Goal: Task Accomplishment & Management: Manage account settings

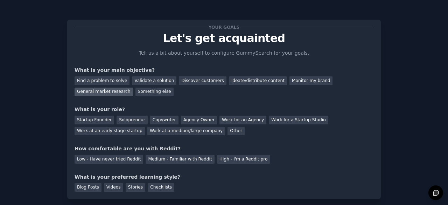
click at [133, 88] on div "General market research" at bounding box center [104, 92] width 58 height 9
click at [228, 117] on div "Work for an Agency" at bounding box center [243, 120] width 47 height 9
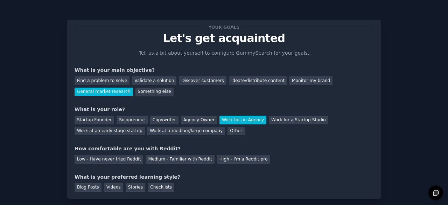
scroll to position [46, 0]
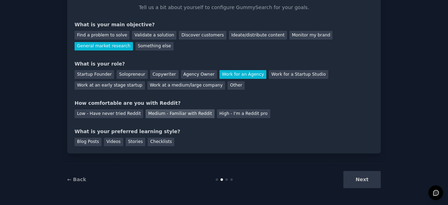
click at [195, 113] on div "Medium - Familiar with Reddit" at bounding box center [180, 113] width 69 height 9
click at [95, 140] on div "Blog Posts" at bounding box center [88, 142] width 27 height 9
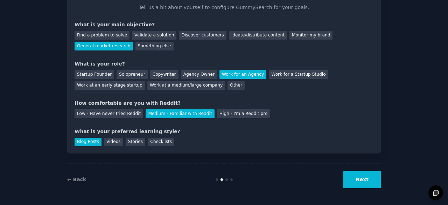
click at [347, 177] on button "Next" at bounding box center [362, 179] width 37 height 17
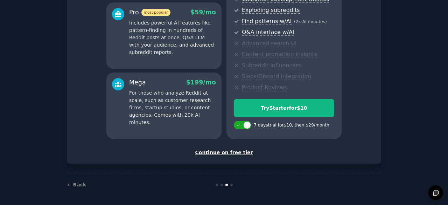
scroll to position [130, 0]
click at [236, 152] on div "Continue on free tier" at bounding box center [224, 152] width 299 height 7
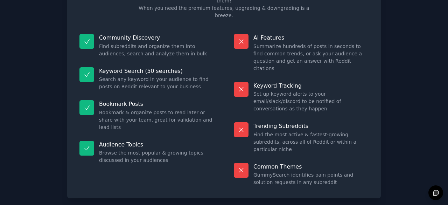
scroll to position [62, 0]
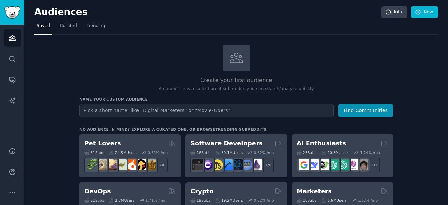
click at [209, 111] on input "text" at bounding box center [206, 110] width 254 height 13
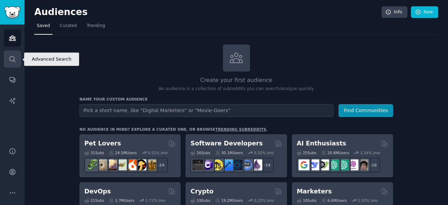
click at [13, 61] on icon "Sidebar" at bounding box center [12, 58] width 7 height 7
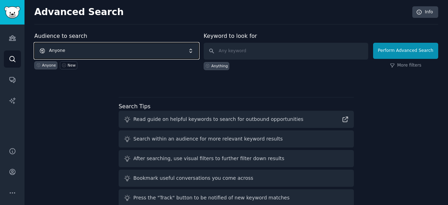
click at [109, 50] on span "Anyone" at bounding box center [116, 51] width 165 height 16
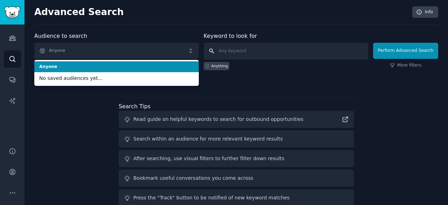
click at [267, 50] on input "text" at bounding box center [286, 51] width 165 height 17
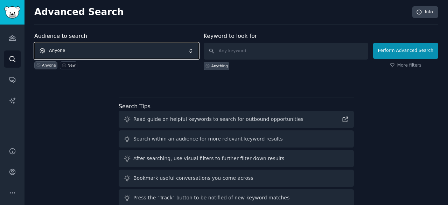
click at [140, 54] on span "Anyone" at bounding box center [116, 51] width 165 height 16
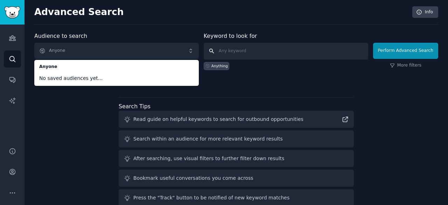
click at [241, 56] on input "text" at bounding box center [286, 51] width 165 height 17
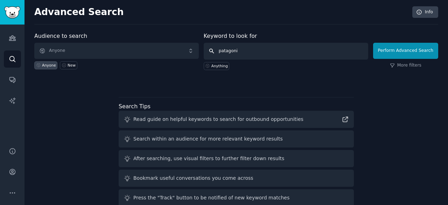
type input "patagonia"
click button "Perform Advanced Search" at bounding box center [405, 51] width 65 height 16
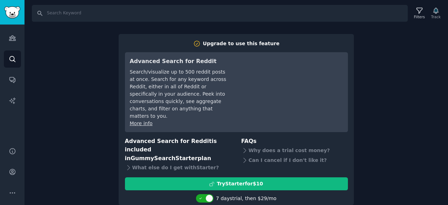
scroll to position [1, 0]
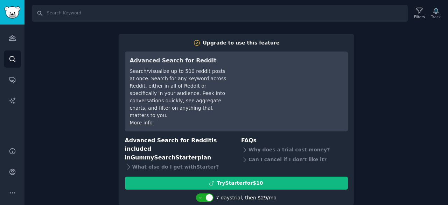
click at [99, 136] on div "Search Filters Track Upgrade to use this feature Advanced Search for Reddit Sea…" at bounding box center [237, 102] width 424 height 205
click at [90, 18] on input "Search" at bounding box center [220, 13] width 376 height 17
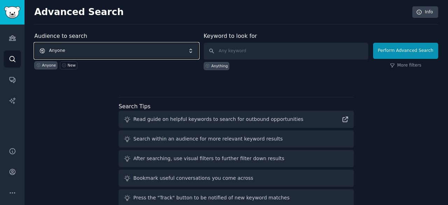
click at [117, 46] on span "Anyone" at bounding box center [116, 51] width 165 height 16
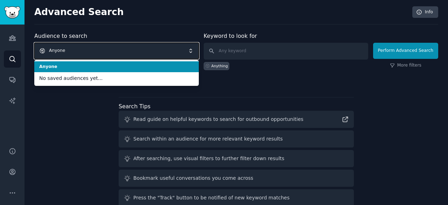
click at [119, 48] on span "Anyone" at bounding box center [116, 51] width 165 height 16
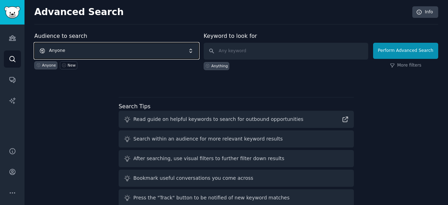
click at [119, 48] on span "Anyone" at bounding box center [116, 51] width 165 height 16
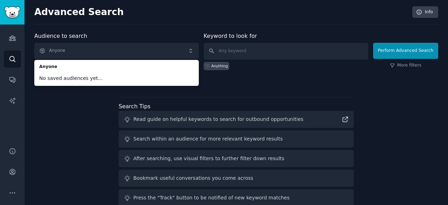
click at [92, 122] on div "Audience to search Anyone Anyone No saved audiences yet... Anyone New Keyword t…" at bounding box center [236, 130] width 404 height 197
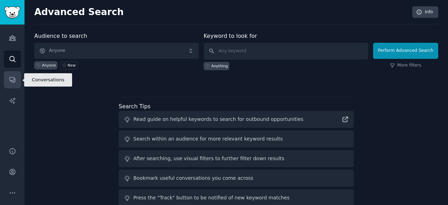
click at [15, 83] on icon "Sidebar" at bounding box center [12, 79] width 7 height 7
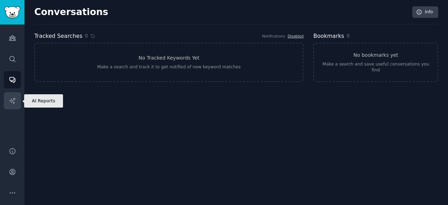
click at [12, 96] on link "AI Reports" at bounding box center [12, 100] width 17 height 17
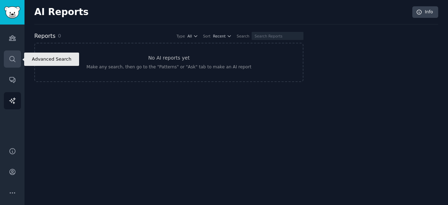
click at [14, 58] on icon "Sidebar" at bounding box center [12, 59] width 6 height 6
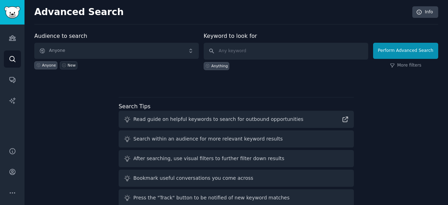
click at [68, 64] on div "New" at bounding box center [72, 65] width 8 height 5
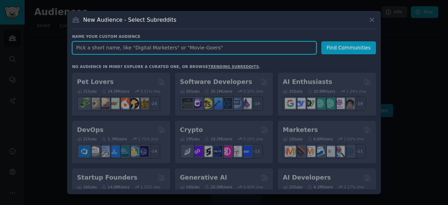
click at [112, 47] on input "text" at bounding box center [194, 47] width 244 height 13
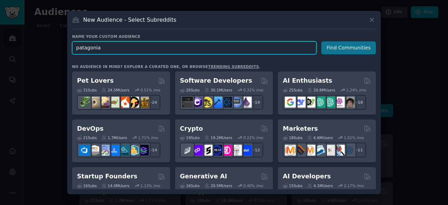
type input "patagonia"
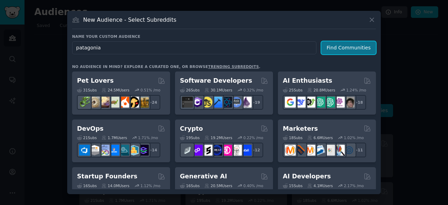
click at [352, 47] on button "Find Communities" at bounding box center [348, 47] width 55 height 13
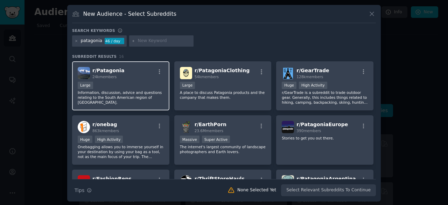
click at [141, 87] on div "Large" at bounding box center [121, 86] width 86 height 9
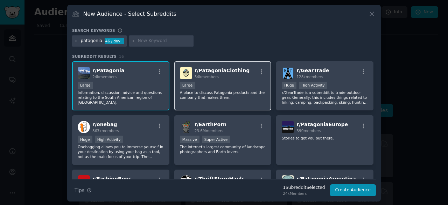
click at [211, 91] on p "A place to discuss Patagonia products and the company that makes them." at bounding box center [223, 95] width 86 height 10
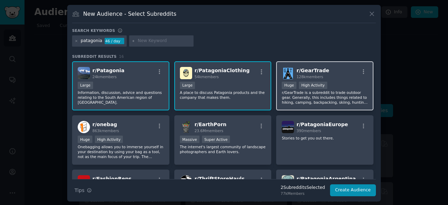
click at [342, 71] on div "r/ GearTrade 128k members" at bounding box center [325, 73] width 86 height 12
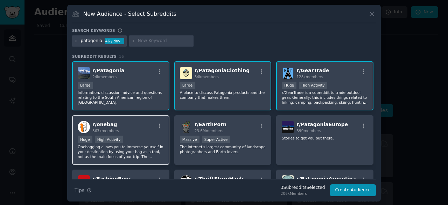
click at [128, 133] on div "r/ onebag 863k members Huge High Activity Onebagging allows you to immerse your…" at bounding box center [120, 139] width 97 height 49
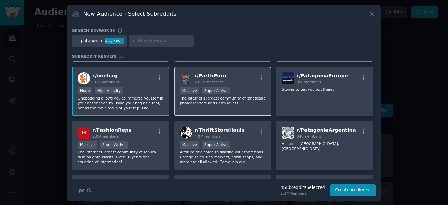
scroll to position [49, 0]
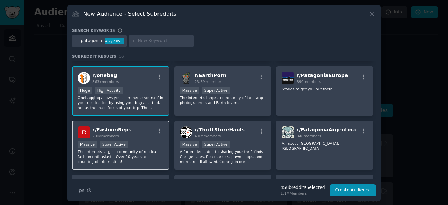
click at [153, 157] on p "The internets largest community of replica fashion enthusiasts. Over 10 years a…" at bounding box center [121, 156] width 86 height 15
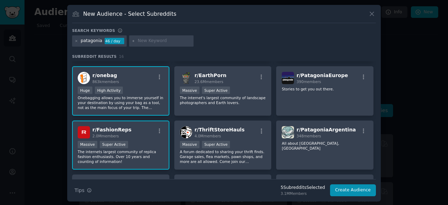
click at [129, 143] on div "Massive Super Active" at bounding box center [121, 145] width 86 height 9
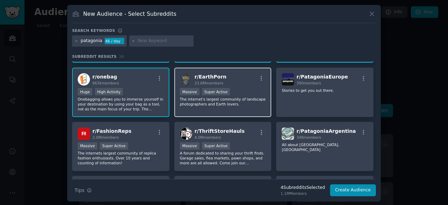
scroll to position [0, 0]
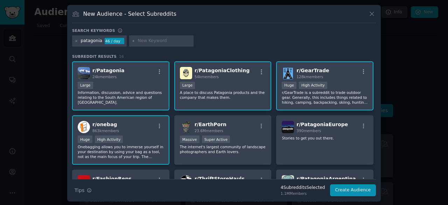
click at [154, 141] on div "Huge High Activity" at bounding box center [121, 140] width 86 height 9
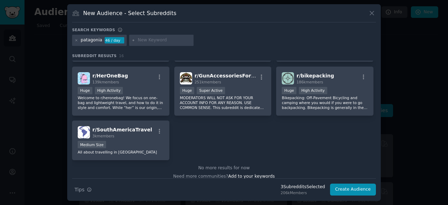
scroll to position [211, 0]
click at [361, 191] on button "Create Audience" at bounding box center [353, 190] width 46 height 12
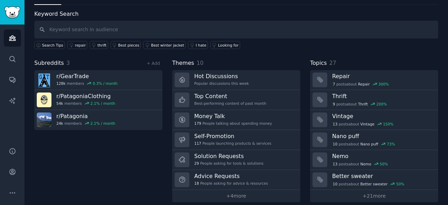
scroll to position [35, 0]
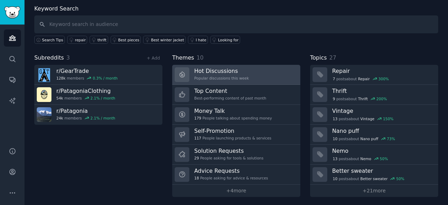
click at [287, 75] on link "Hot Discussions Popular discussions this week" at bounding box center [236, 75] width 128 height 20
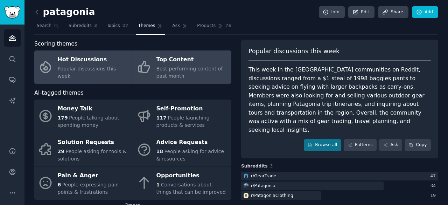
click at [197, 57] on div "Top Content" at bounding box center [192, 59] width 71 height 11
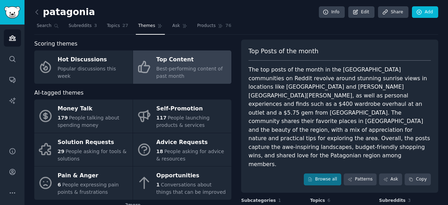
scroll to position [43, 0]
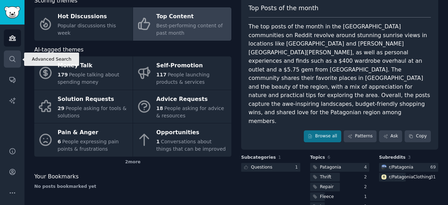
click at [9, 51] on link "Search" at bounding box center [12, 58] width 17 height 17
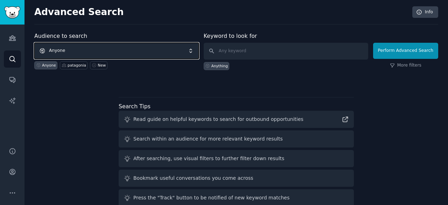
click at [129, 43] on span "Anyone" at bounding box center [116, 51] width 165 height 16
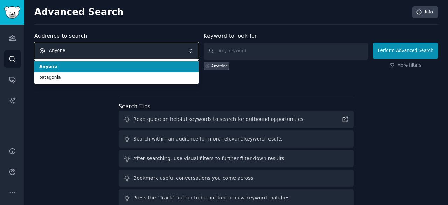
click at [153, 51] on span "Anyone" at bounding box center [116, 51] width 165 height 16
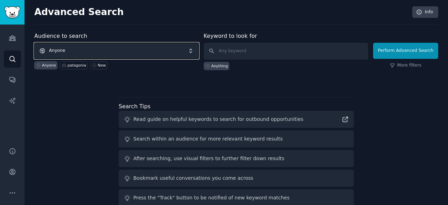
click at [153, 51] on span "Anyone" at bounding box center [116, 51] width 165 height 16
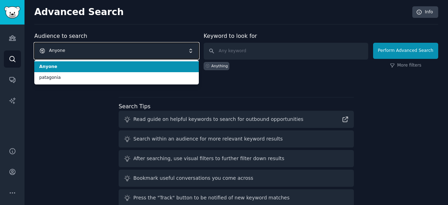
click at [153, 51] on span "Anyone" at bounding box center [116, 51] width 165 height 16
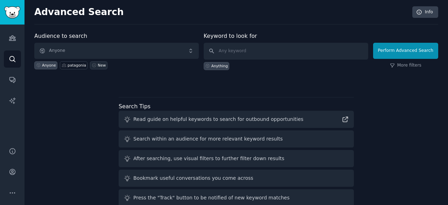
click at [92, 65] on link "New" at bounding box center [98, 65] width 17 height 8
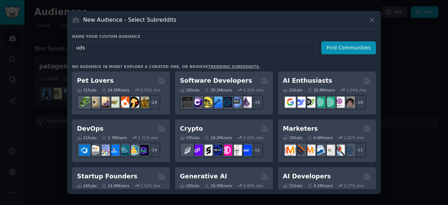
type input "udst"
click button "Find Communities" at bounding box center [348, 47] width 55 height 13
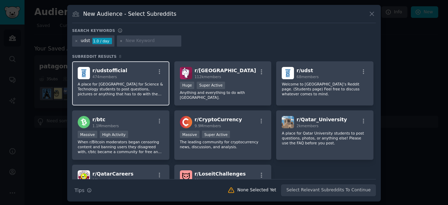
click at [105, 79] on div "r/ udstofficial 474 members A place for University of Doha for Science & Techno…" at bounding box center [120, 83] width 97 height 44
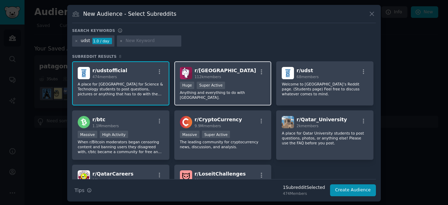
click at [233, 88] on div ">= 95th percentile for submissions / day Huge Super Active" at bounding box center [223, 86] width 86 height 9
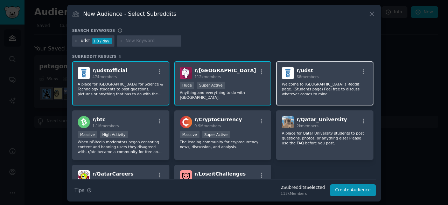
click at [311, 79] on div "r/ udst 68 members Welcome to University of Doha’s Reddit page. (Students page)…" at bounding box center [324, 83] width 97 height 44
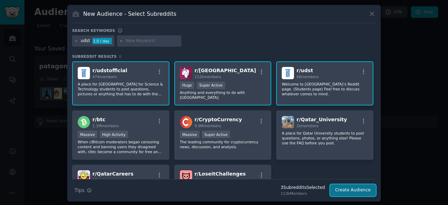
click at [342, 194] on button "Create Audience" at bounding box center [353, 190] width 46 height 12
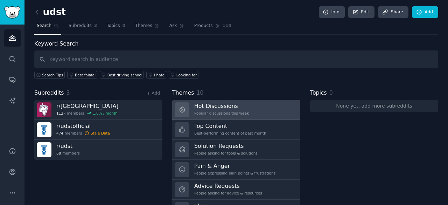
click at [270, 101] on link "Hot Discussions Popular discussions this week" at bounding box center [236, 110] width 128 height 20
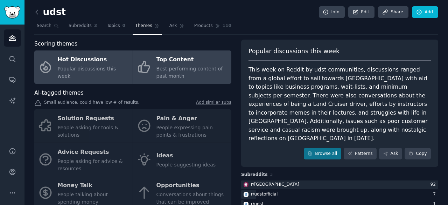
click at [177, 72] on div "Best-performing content of past month" at bounding box center [192, 72] width 71 height 15
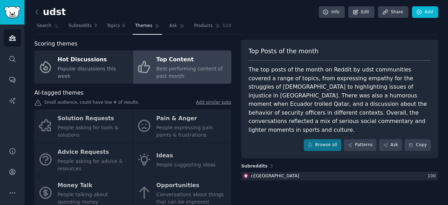
scroll to position [52, 0]
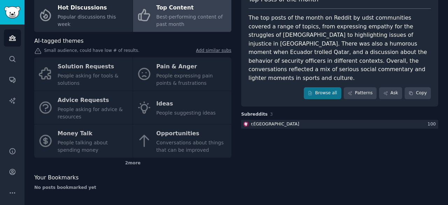
click at [91, 67] on div "Solution Requests People asking for tools & solutions Pain & Anger People expre…" at bounding box center [132, 107] width 197 height 100
click at [92, 76] on div "Solution Requests People asking for tools & solutions Pain & Anger People expre…" at bounding box center [132, 107] width 197 height 100
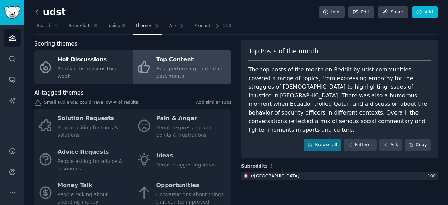
click at [38, 10] on icon at bounding box center [36, 11] width 7 height 7
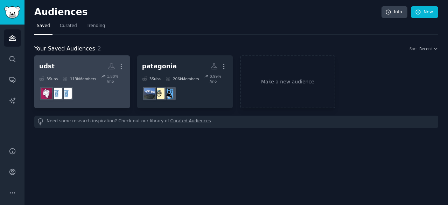
click at [122, 90] on dd at bounding box center [82, 94] width 86 height 20
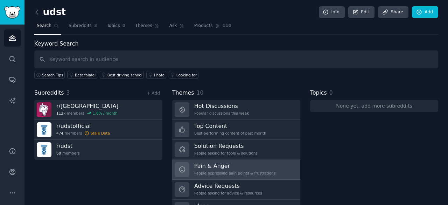
click at [228, 166] on h3 "Pain & Anger" at bounding box center [234, 165] width 81 height 7
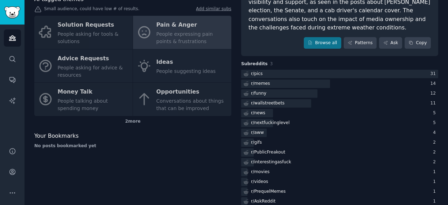
scroll to position [94, 0]
click at [133, 122] on div "2 more" at bounding box center [132, 120] width 197 height 11
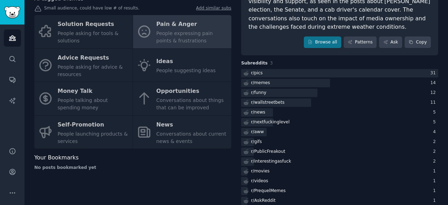
click at [74, 28] on div "Solution Requests People asking for tools & solutions Pain & Anger People expre…" at bounding box center [132, 81] width 197 height 133
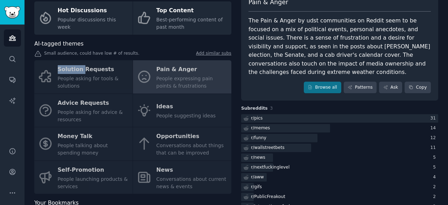
scroll to position [49, 0]
click at [74, 102] on div "Solution Requests People asking for tools & solutions Pain & Anger People expre…" at bounding box center [132, 127] width 197 height 133
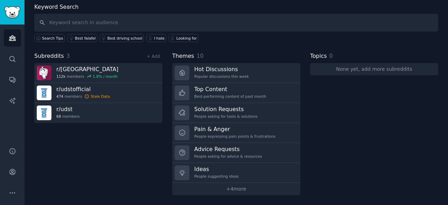
scroll to position [35, 0]
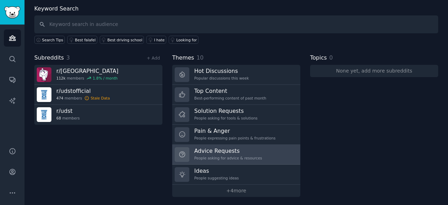
click at [224, 149] on h3 "Advice Requests" at bounding box center [228, 150] width 68 height 7
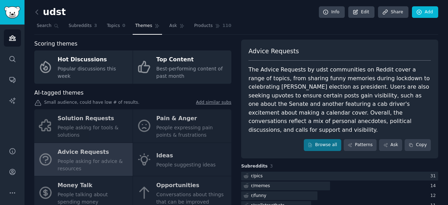
click at [326, 24] on nav "Search Subreddits 3 Topics 0 Themes Ask Products 110" at bounding box center [236, 27] width 404 height 14
click at [56, 23] on link "Search" at bounding box center [47, 27] width 27 height 14
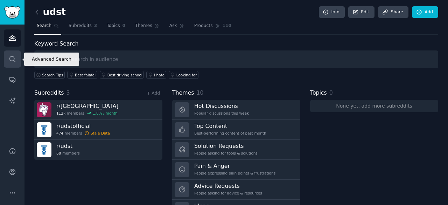
click at [13, 62] on icon "Sidebar" at bounding box center [12, 58] width 7 height 7
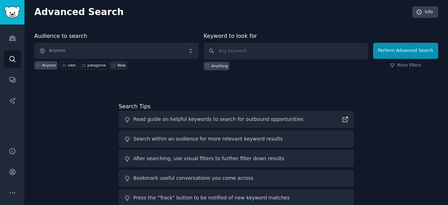
click at [118, 63] on div "New" at bounding box center [122, 65] width 8 height 5
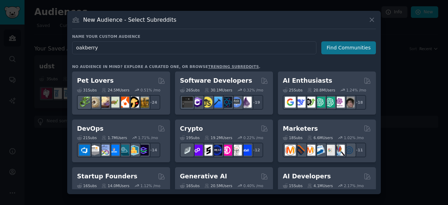
type input "oakberry"
click at [343, 46] on button "Find Communities" at bounding box center [348, 47] width 55 height 13
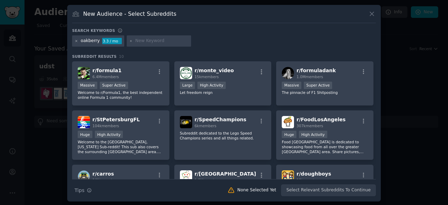
click at [76, 41] on icon at bounding box center [77, 41] width 4 height 4
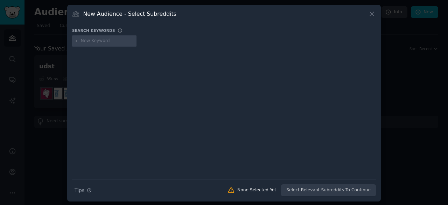
click at [93, 42] on input "text" at bounding box center [107, 41] width 53 height 6
type input "charles kirk"
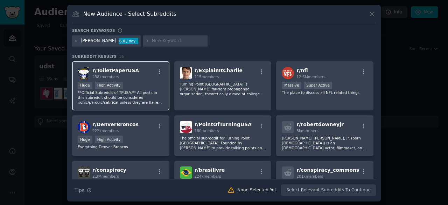
click at [117, 72] on span "r/ ToiletPaperUSA" at bounding box center [115, 71] width 47 height 6
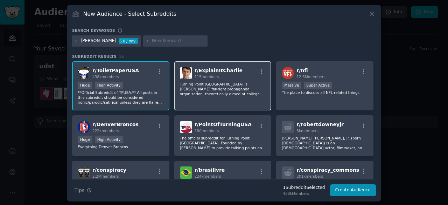
click at [222, 96] on div "r/ ExplainItCharlie 115 members Turning Point USA is Charlie Kirk's far-right p…" at bounding box center [222, 85] width 97 height 49
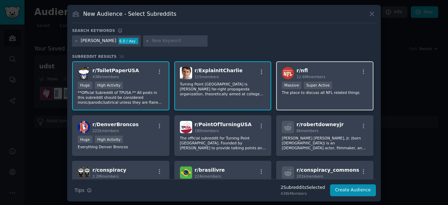
click at [297, 98] on div "r/ nfl 12.6M members Massive Super Active The place to discuss all NFL related …" at bounding box center [324, 85] width 97 height 49
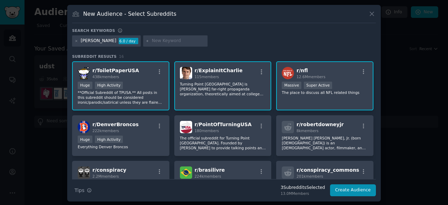
click at [348, 94] on p "The place to discuss all NFL related things" at bounding box center [325, 92] width 86 height 5
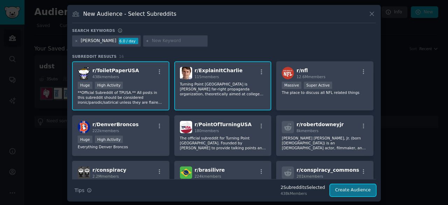
click at [340, 189] on button "Create Audience" at bounding box center [353, 190] width 46 height 12
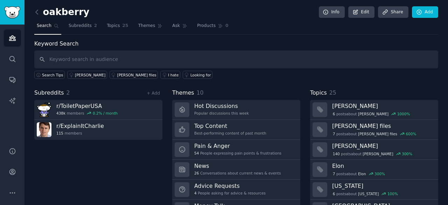
click at [47, 28] on span "Search" at bounding box center [44, 26] width 15 height 6
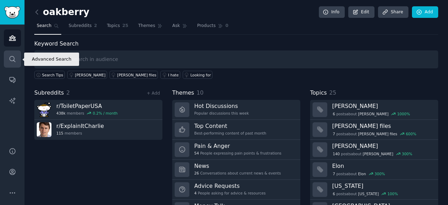
click at [11, 53] on link "Search" at bounding box center [12, 58] width 17 height 17
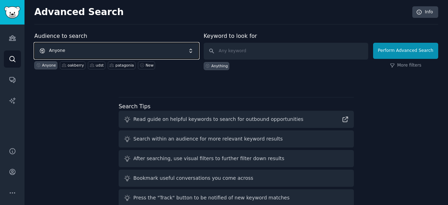
click at [79, 47] on span "Anyone" at bounding box center [116, 51] width 165 height 16
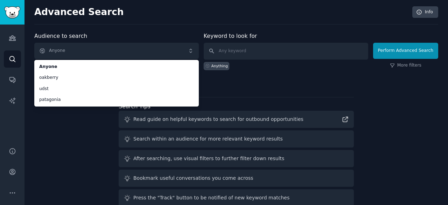
click at [120, 29] on div "Advanced Search Info Audience to search Anyone Anyone oakberry udst patagonia A…" at bounding box center [237, 119] width 424 height 238
